Goal: Task Accomplishment & Management: Manage account settings

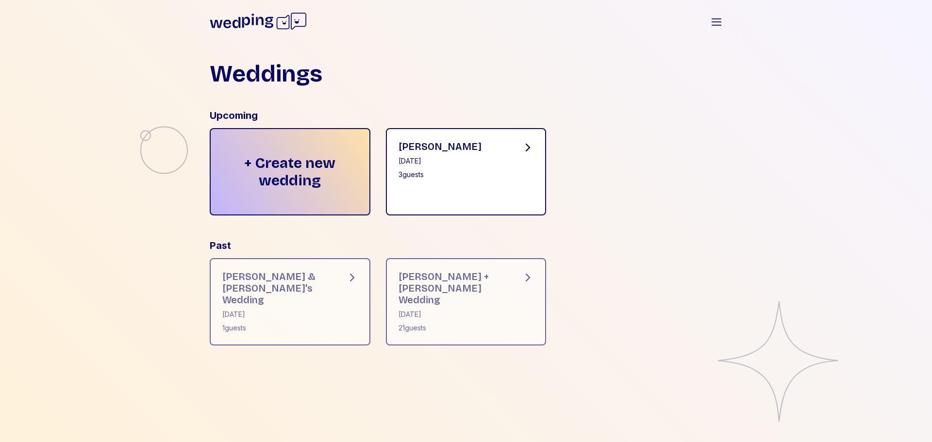
click at [509, 148] on div "[PERSON_NAME] [DATE] 3 guests" at bounding box center [466, 171] width 161 height 87
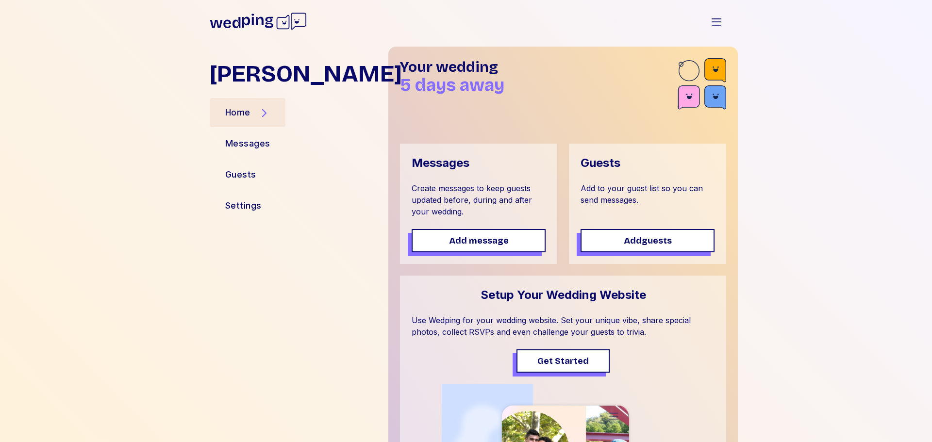
click at [651, 175] on div "Guests Add to your guest list so you can send messages. Add guests" at bounding box center [647, 204] width 157 height 120
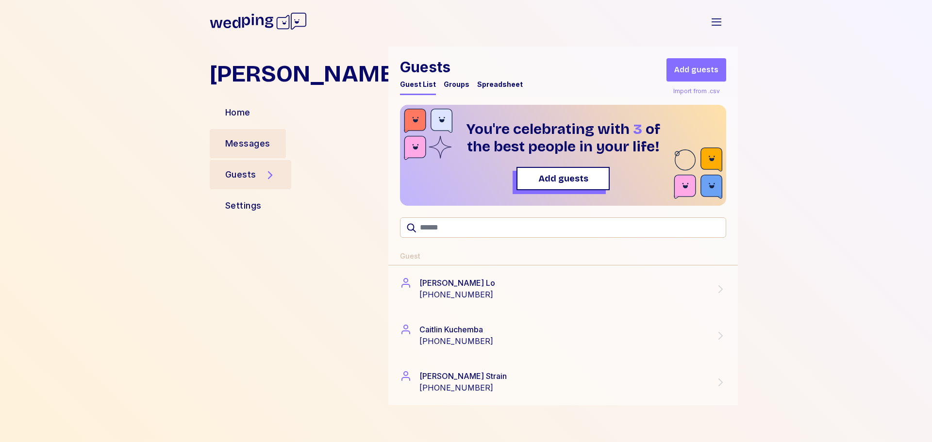
click at [267, 140] on div "Messages" at bounding box center [247, 144] width 45 height 14
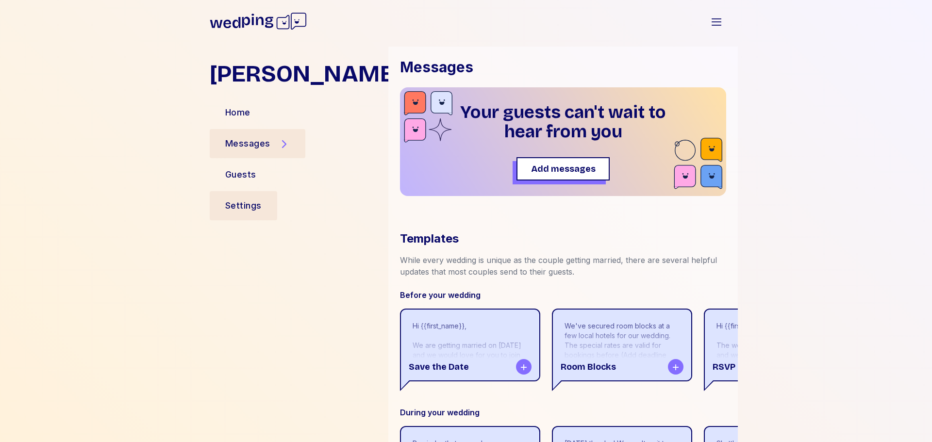
click at [261, 212] on div "Settings" at bounding box center [243, 205] width 67 height 29
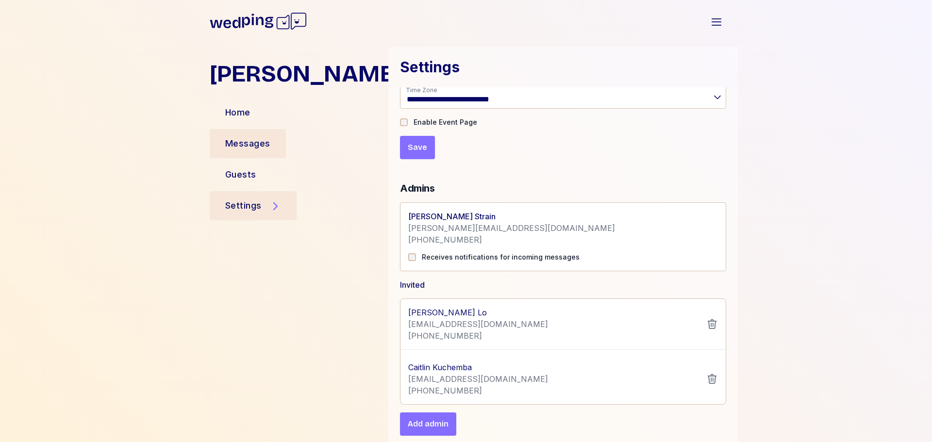
scroll to position [97, 0]
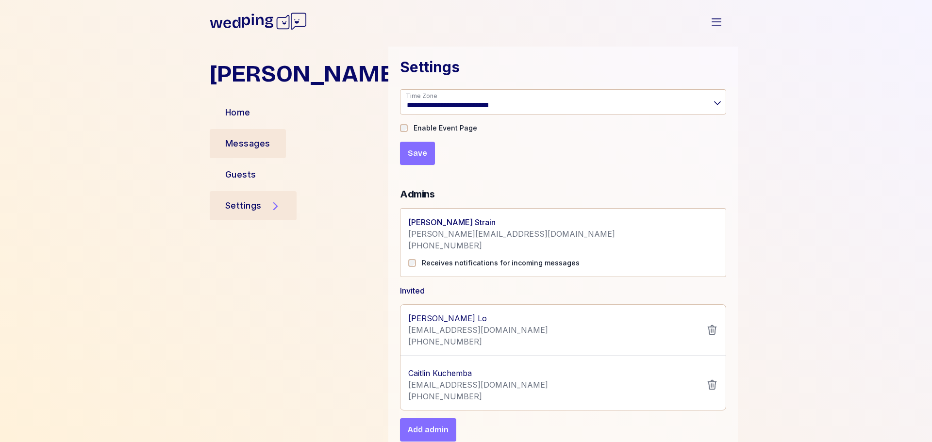
click at [226, 134] on div "Messages" at bounding box center [248, 143] width 76 height 29
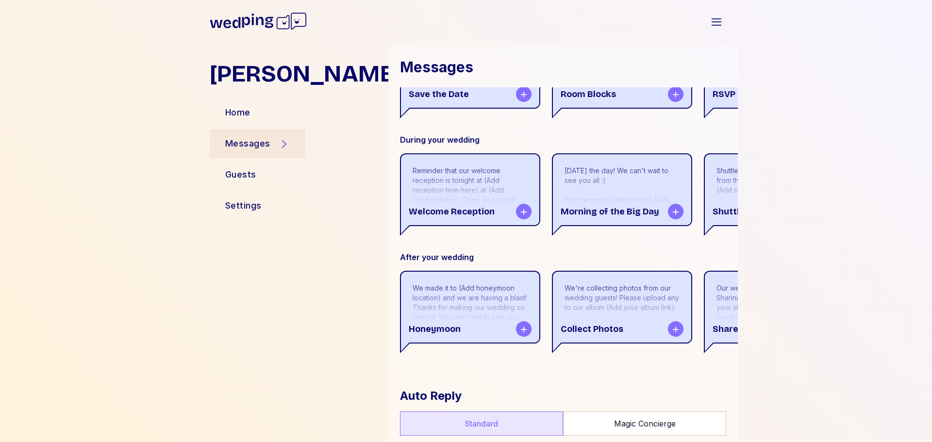
scroll to position [272, 0]
click at [520, 334] on icon at bounding box center [524, 331] width 8 height 8
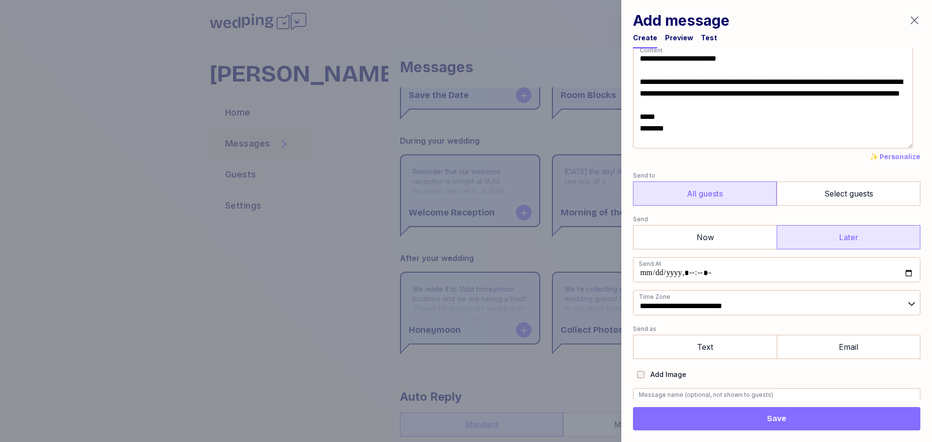
scroll to position [0, 0]
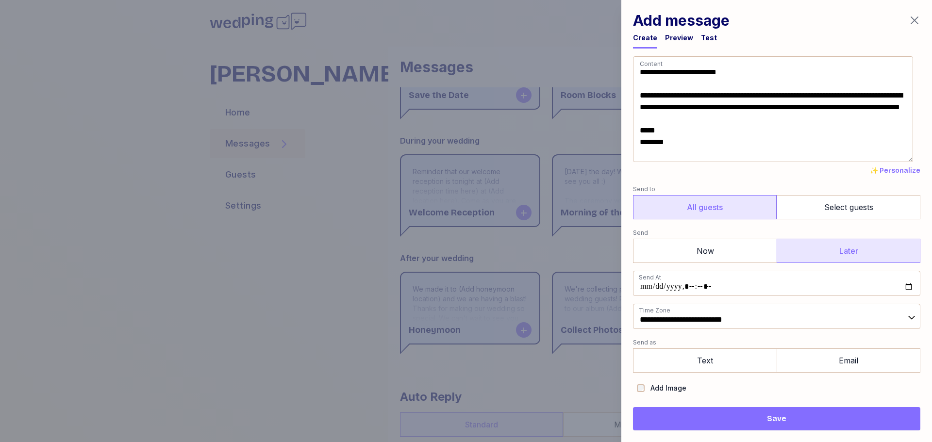
click at [922, 17] on div "**********" at bounding box center [776, 221] width 311 height 442
click at [916, 21] on icon "button" at bounding box center [914, 21] width 12 height 12
